Goal: Task Accomplishment & Management: Use online tool/utility

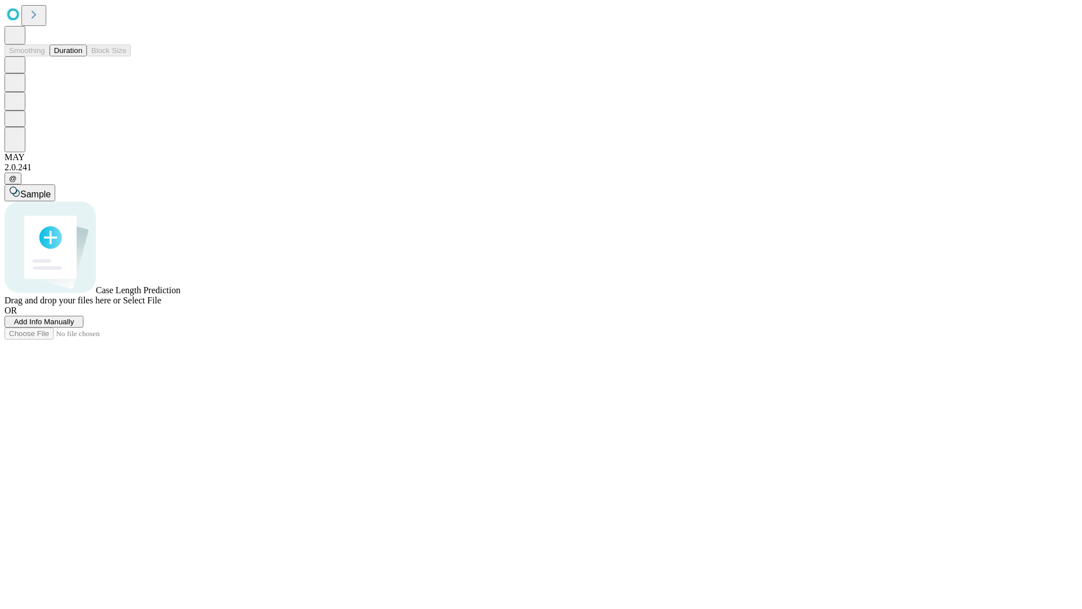
click at [74, 326] on span "Add Info Manually" at bounding box center [44, 321] width 60 height 8
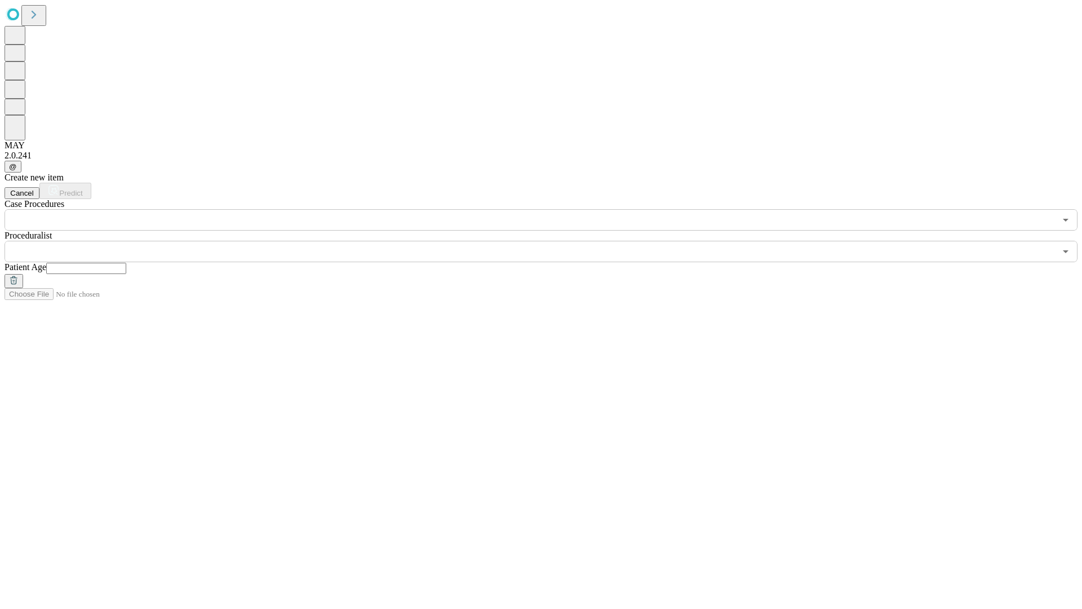
click at [126, 263] on input "text" at bounding box center [86, 268] width 80 height 11
type input "**"
click at [549, 241] on input "text" at bounding box center [530, 251] width 1051 height 21
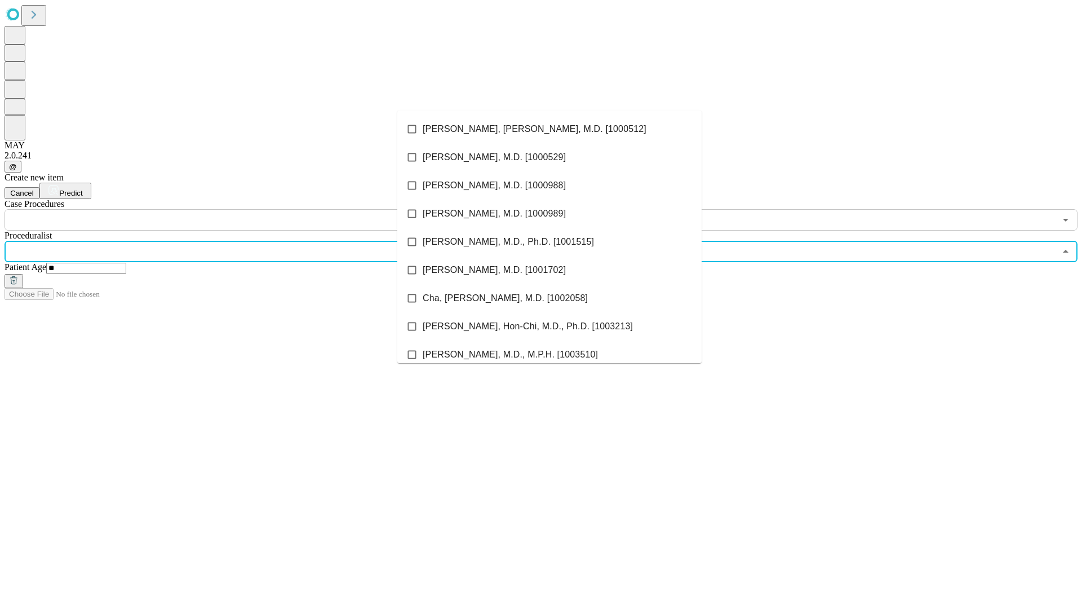
click at [549, 129] on li "[PERSON_NAME], [PERSON_NAME], M.D. [1000512]" at bounding box center [549, 129] width 304 height 28
click at [237, 209] on input "text" at bounding box center [530, 219] width 1051 height 21
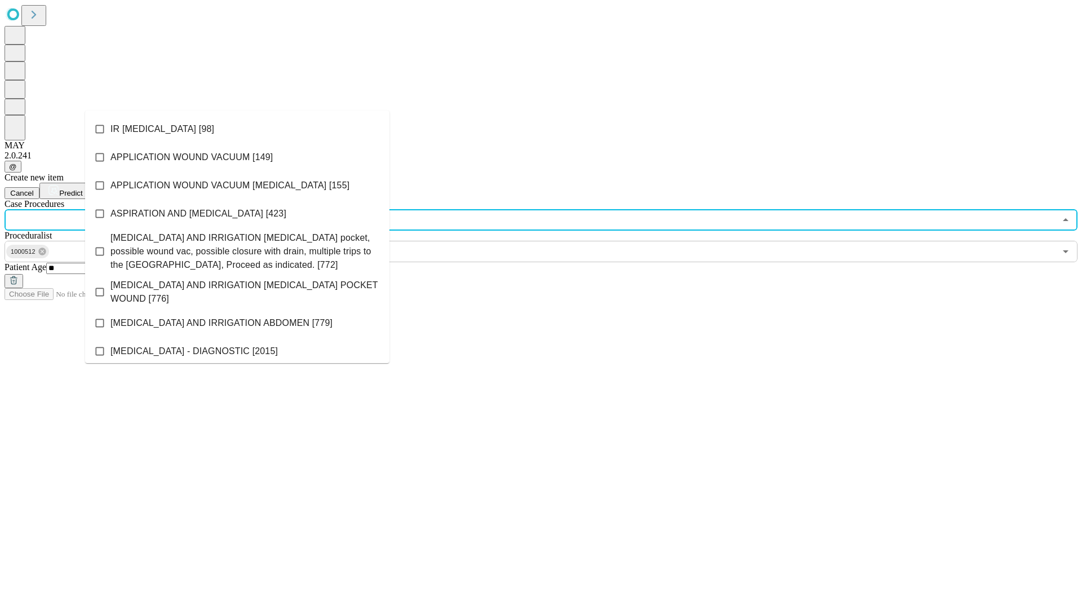
click at [237, 129] on li "IR [MEDICAL_DATA] [98]" at bounding box center [237, 129] width 304 height 28
